Goal: Task Accomplishment & Management: Use online tool/utility

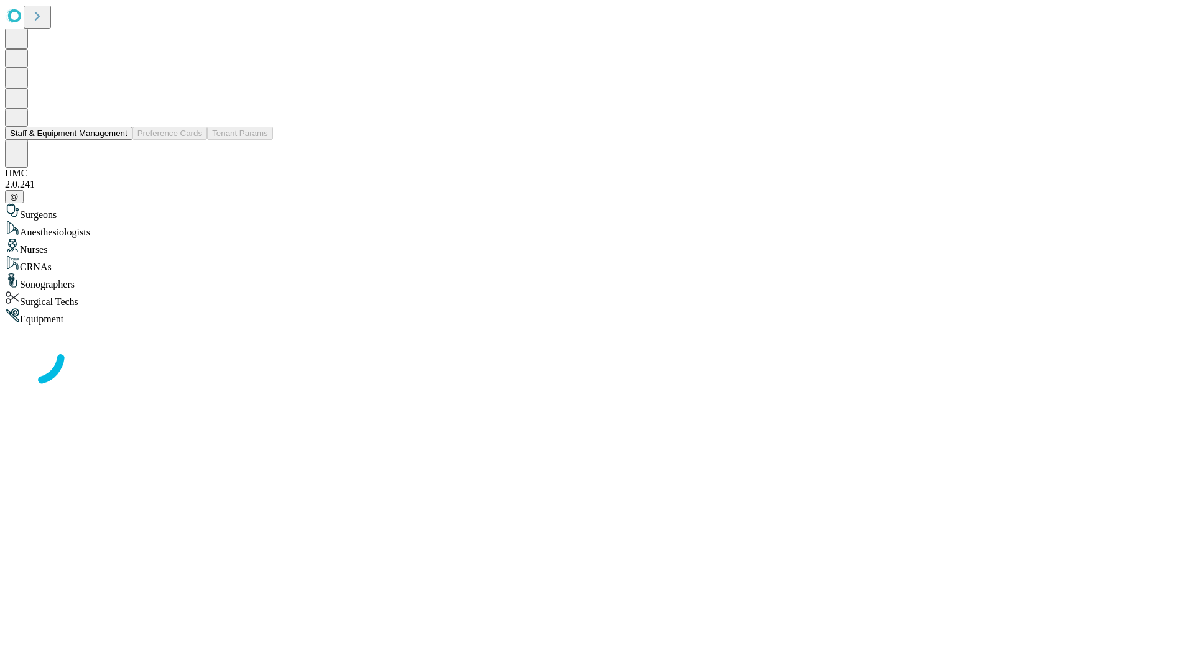
click at [119, 140] on button "Staff & Equipment Management" at bounding box center [68, 133] width 127 height 13
